Goal: Find specific page/section: Find specific page/section

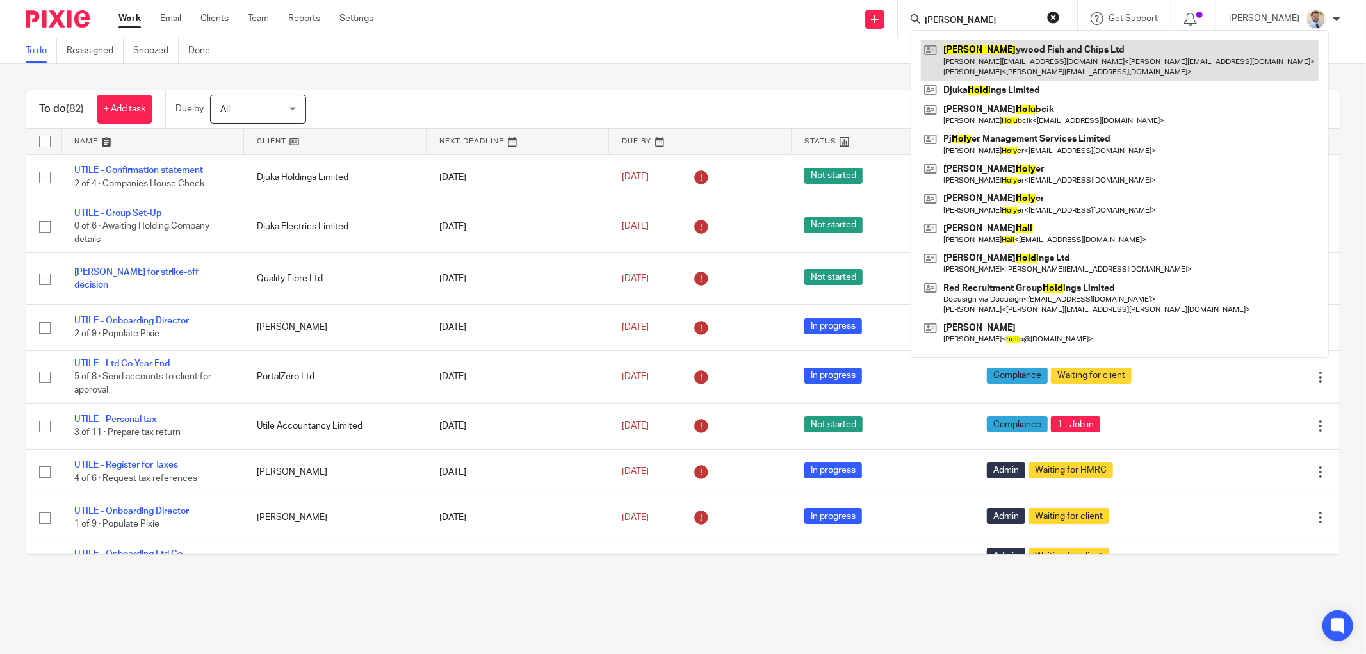
type input "holl"
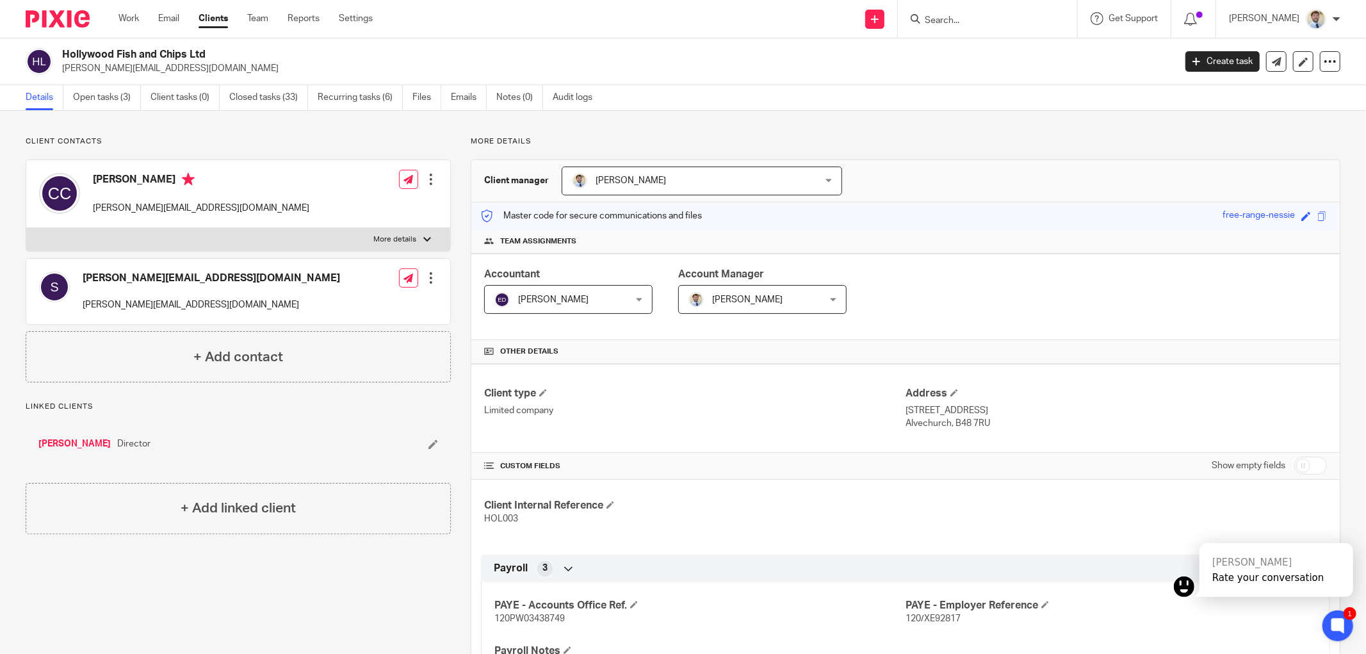
click at [984, 15] on form at bounding box center [992, 19] width 136 height 16
click at [971, 20] on input "Search" at bounding box center [981, 21] width 115 height 12
type input "jb spo"
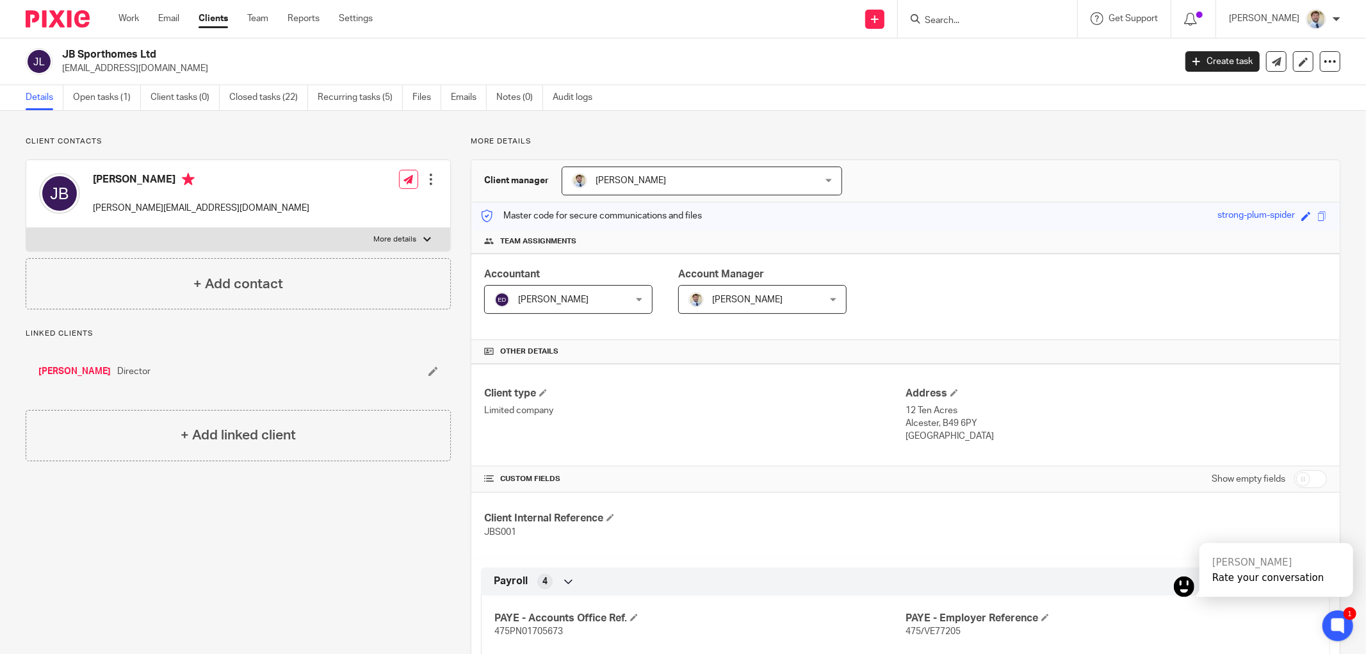
click at [238, 143] on p "Client contacts" at bounding box center [238, 141] width 425 height 10
